Goal: Task Accomplishment & Management: Use online tool/utility

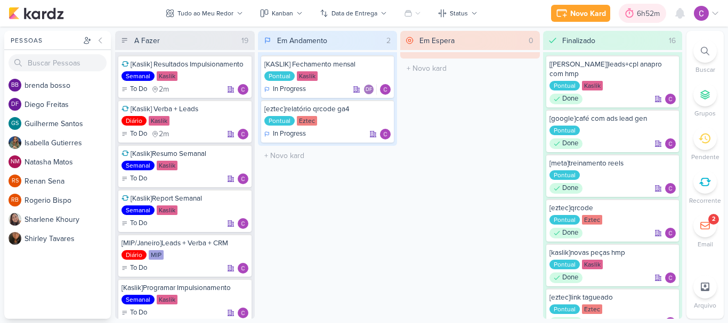
click at [645, 13] on div "6h52m" at bounding box center [650, 13] width 26 height 11
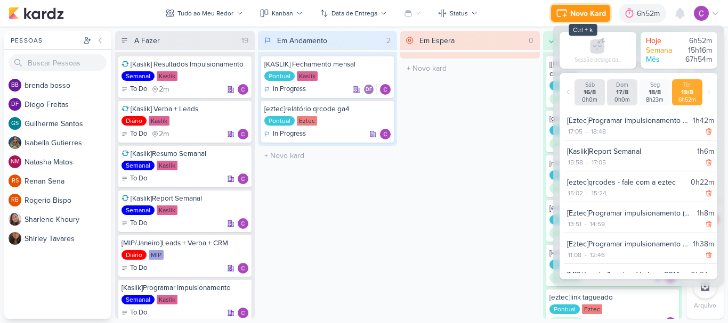
click at [589, 12] on div "Novo Kard" at bounding box center [588, 13] width 36 height 11
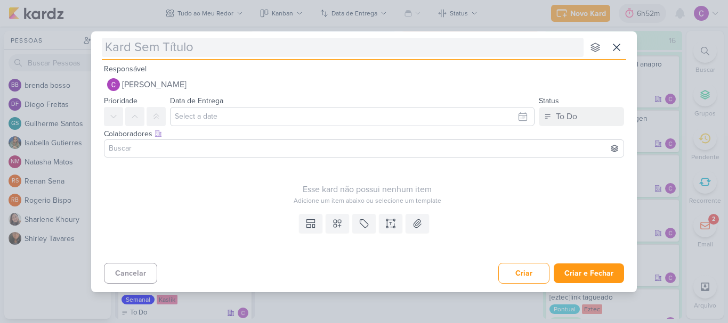
click at [212, 52] on input "text" at bounding box center [343, 47] width 482 height 19
type input "["
type input "[ez"
type input "[eztec"
type input "[eztec]"
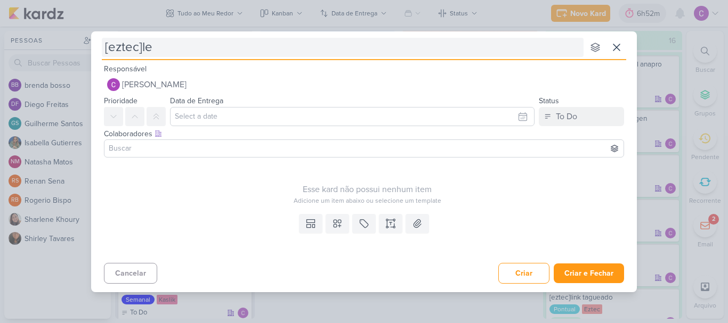
type input "[eztec]lea"
type input "[eztec]lead"
type input "[eztec]lead ads"
type input "[eztec]lead ads S"
type input "[eztec]lead ads SC"
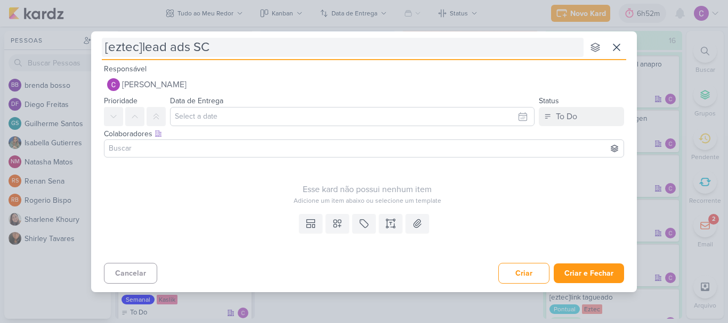
type input "[eztec]lead ads SCS"
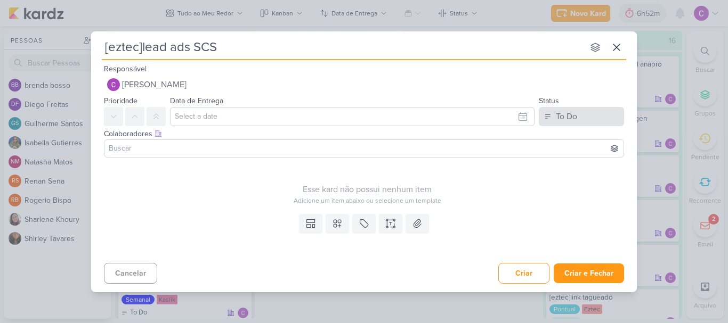
type input "[eztec]lead ads SCS"
click at [590, 116] on button "To Do" at bounding box center [581, 116] width 85 height 19
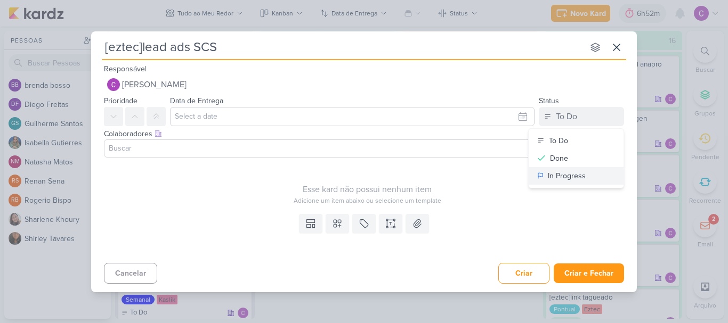
click at [562, 176] on div "In Progress" at bounding box center [567, 176] width 38 height 11
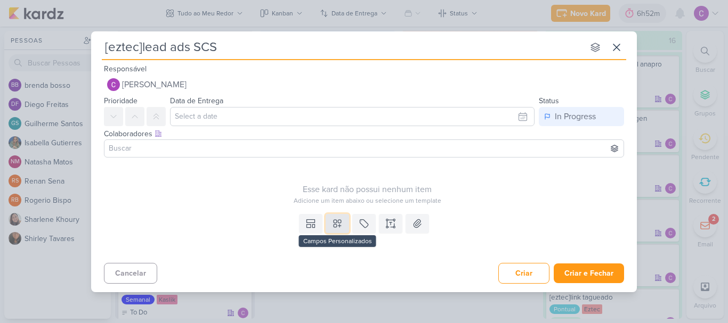
click at [340, 230] on button at bounding box center [337, 223] width 23 height 19
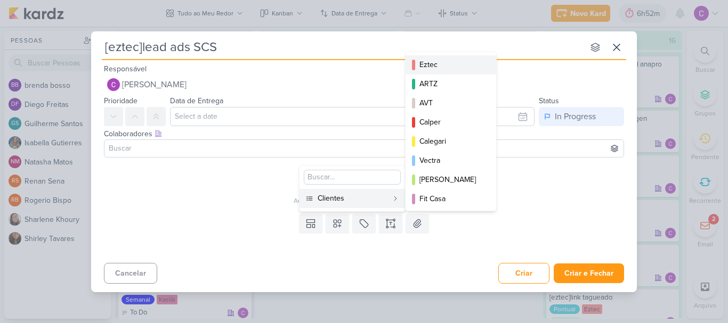
click at [443, 61] on div "Eztec" at bounding box center [451, 64] width 64 height 11
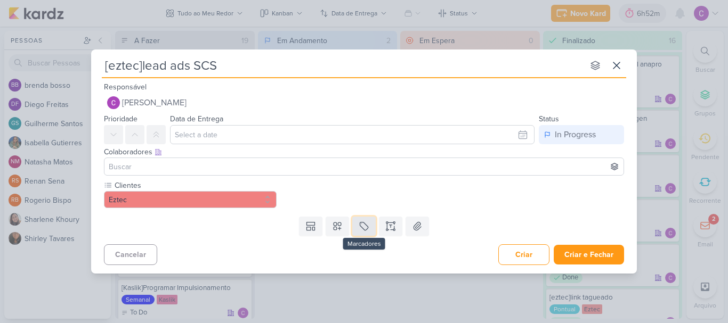
click at [370, 226] on button at bounding box center [363, 226] width 23 height 19
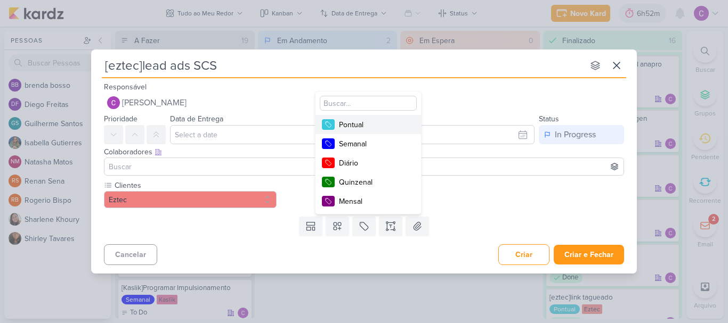
click at [386, 125] on div "Pontual" at bounding box center [373, 124] width 69 height 11
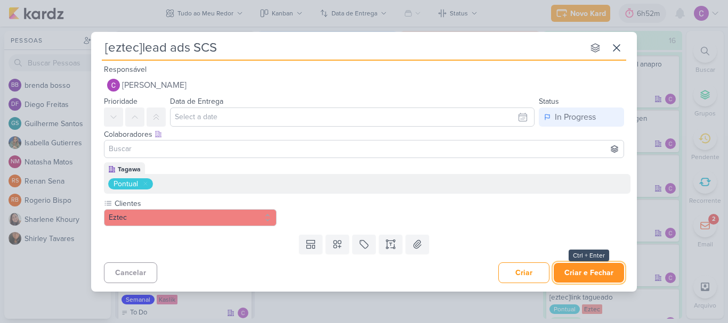
click at [598, 266] on button "Criar e Fechar" at bounding box center [589, 273] width 70 height 20
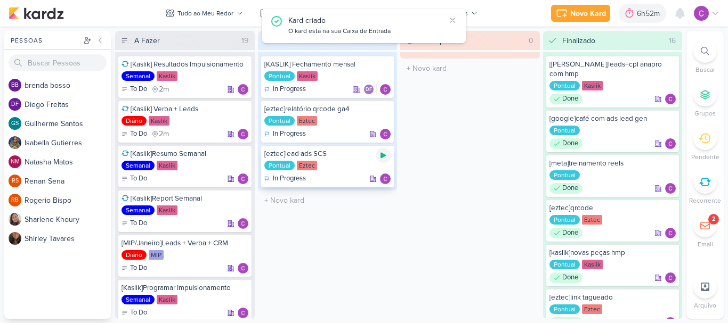
click at [382, 156] on icon at bounding box center [382, 156] width 5 height 6
click at [382, 156] on icon at bounding box center [382, 155] width 5 height 5
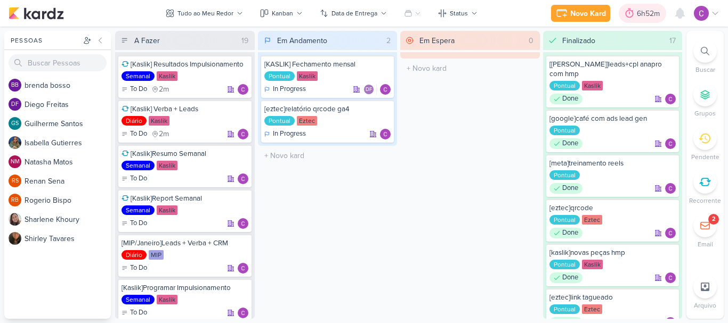
click at [642, 13] on div "6h52m" at bounding box center [650, 13] width 26 height 11
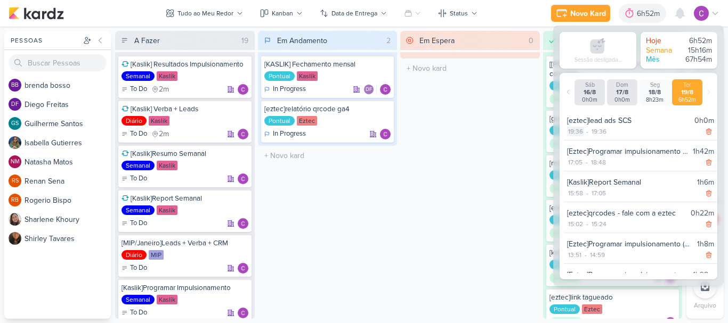
click at [579, 132] on div "19:36" at bounding box center [575, 132] width 17 height 10
select select "19"
select select "36"
click at [576, 145] on select "00 01 02 03 04 05 06 07 08 09 10 11 12 13 14 15 16 17 18 19 20 21 22 23" at bounding box center [574, 145] width 15 height 13
select select "18"
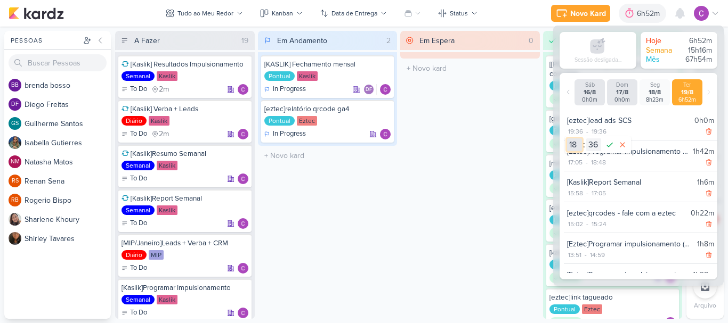
click at [567, 139] on select "00 01 02 03 04 05 06 07 08 09 10 11 12 13 14 15 16 17 18 19 20 21 22 23" at bounding box center [574, 145] width 15 height 13
click at [593, 145] on select "00 01 02 03 04 05 06 07 08 09 10 11 12 13 14 15 16 17 18 19 20 21 22 23 24 25 2…" at bounding box center [593, 145] width 15 height 13
select select "50"
click at [586, 139] on select "00 01 02 03 04 05 06 07 08 09 10 11 12 13 14 15 16 17 18 19 20 21 22 23 24 25 2…" at bounding box center [593, 145] width 15 height 13
click at [608, 145] on icon at bounding box center [609, 145] width 13 height 13
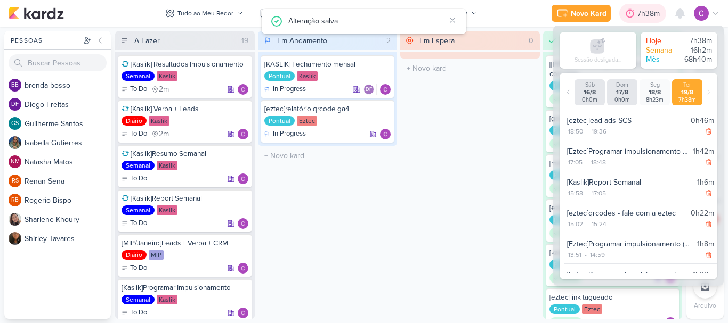
click at [657, 14] on div "7h38m" at bounding box center [650, 13] width 26 height 11
